Goal: Task Accomplishment & Management: Use online tool/utility

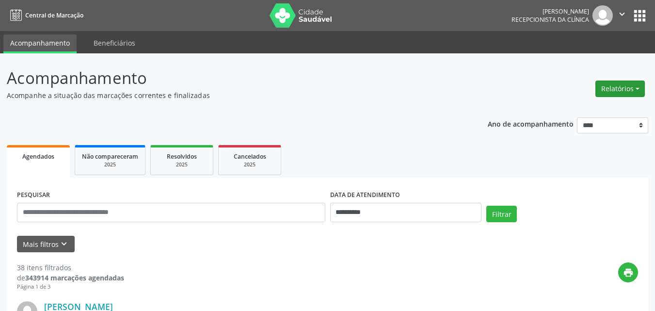
click at [610, 88] on button "Relatórios" at bounding box center [619, 88] width 49 height 16
click at [568, 108] on link "Agendamentos" at bounding box center [593, 110] width 104 height 14
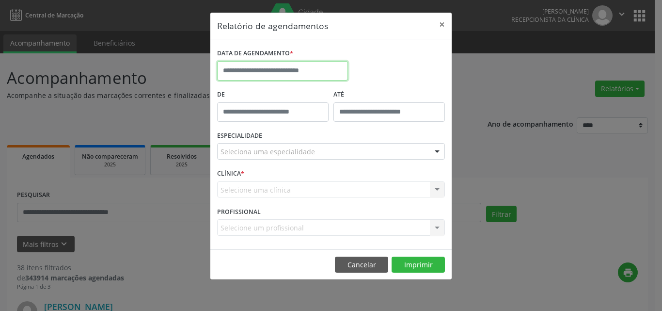
click at [257, 71] on input "text" at bounding box center [282, 70] width 131 height 19
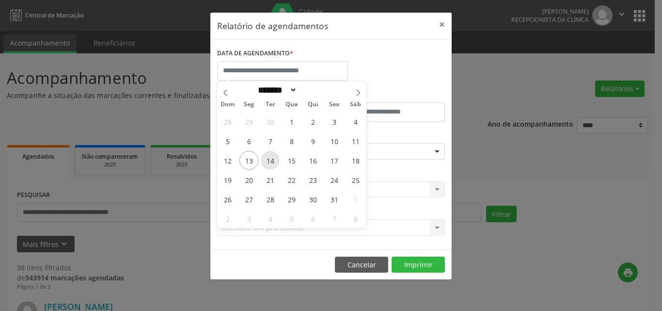
click at [270, 161] on span "14" at bounding box center [270, 160] width 19 height 19
type input "**********"
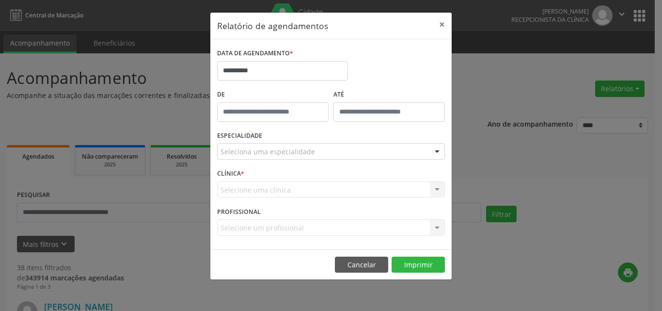
click at [266, 143] on div "ESPECIALIDADE Seleciona uma especialidade Todas as especialidades Alergologia A…" at bounding box center [331, 147] width 233 height 38
click at [255, 158] on div at bounding box center [331, 151] width 228 height 16
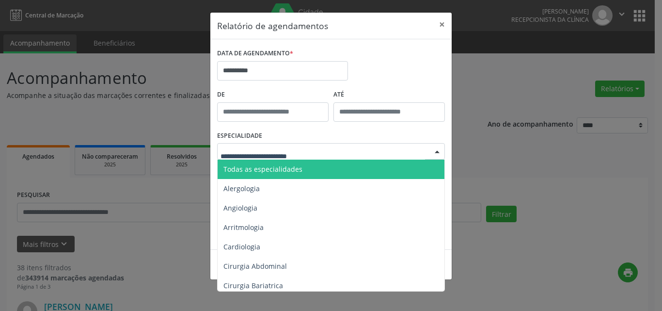
click at [270, 173] on span "Todas as especialidades" at bounding box center [262, 168] width 79 height 9
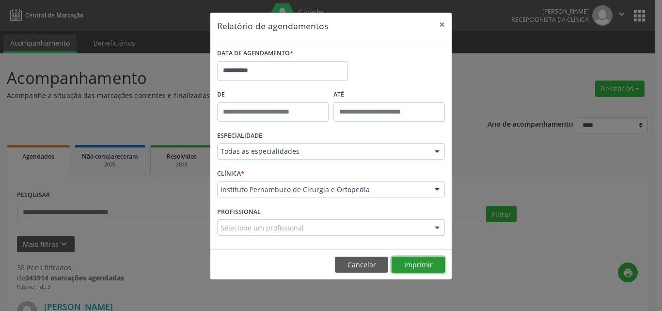
click at [419, 268] on button "Imprimir" at bounding box center [418, 264] width 53 height 16
